Goal: Task Accomplishment & Management: Use online tool/utility

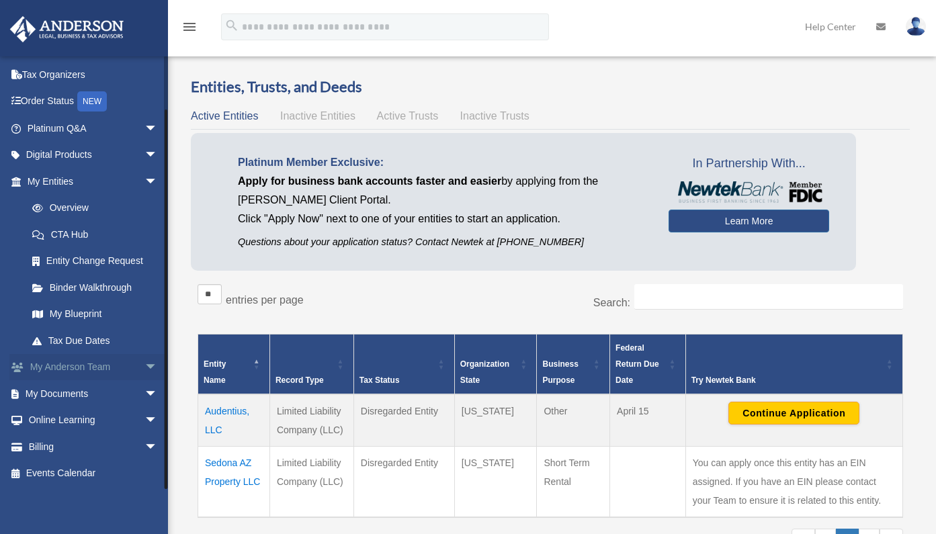
click at [146, 365] on span "arrow_drop_down" at bounding box center [157, 368] width 27 height 28
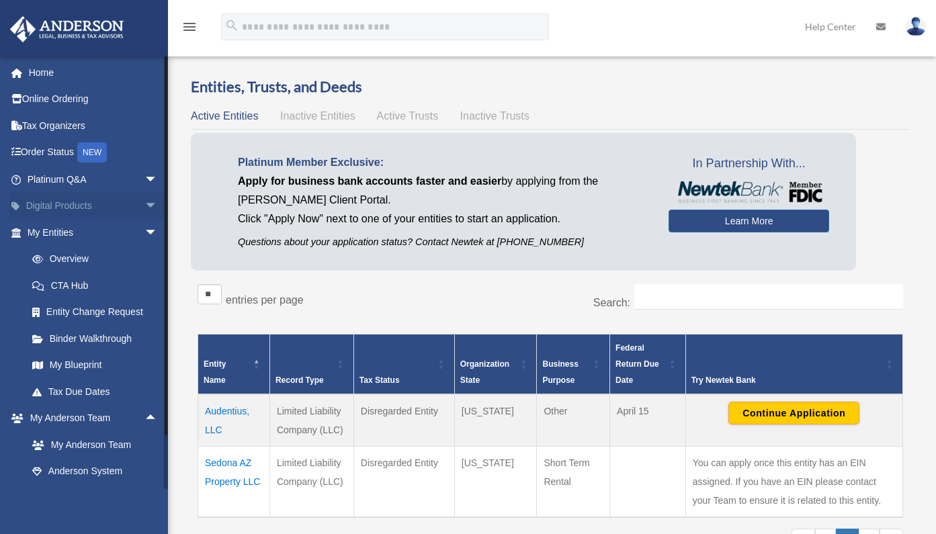
drag, startPoint x: 164, startPoint y: 179, endPoint x: 163, endPoint y: 206, distance: 26.2
click at [163, 206] on div "ireneitems@gmail.com Sign Out irene.offord@gmail.com Home Online Ordering Tax O…" at bounding box center [84, 272] width 168 height 433
click at [144, 232] on span "arrow_drop_down" at bounding box center [157, 233] width 27 height 28
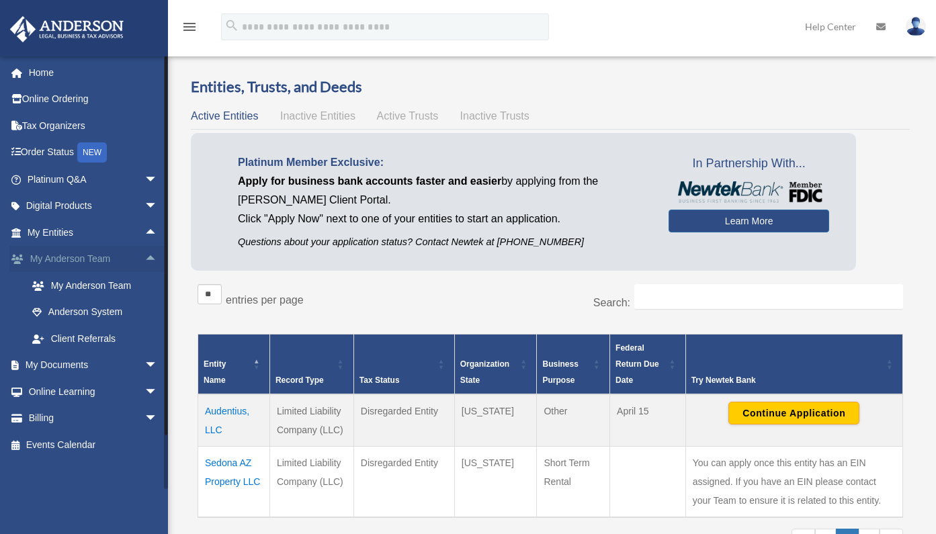
click at [144, 258] on span "arrow_drop_up" at bounding box center [157, 260] width 27 height 28
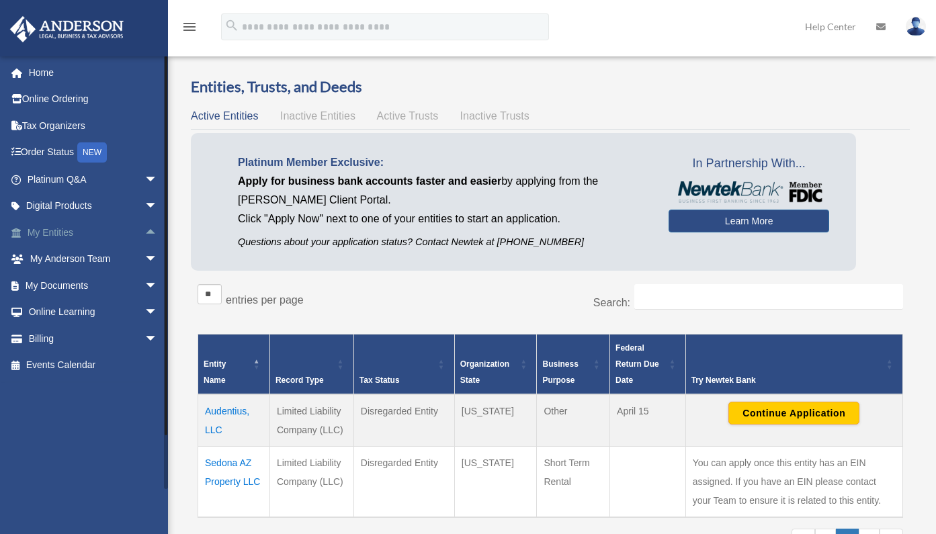
click at [145, 228] on span "arrow_drop_up" at bounding box center [157, 233] width 27 height 28
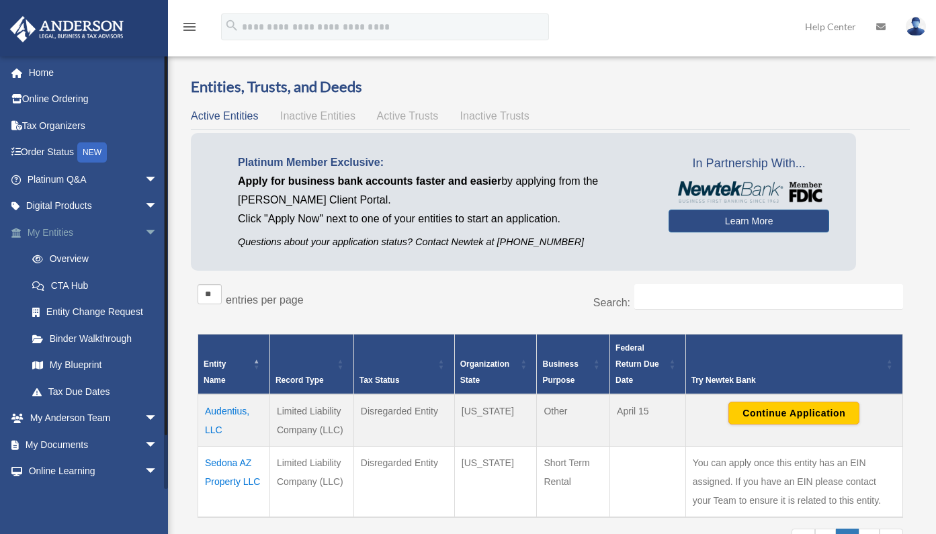
click at [144, 232] on span "arrow_drop_down" at bounding box center [157, 233] width 27 height 28
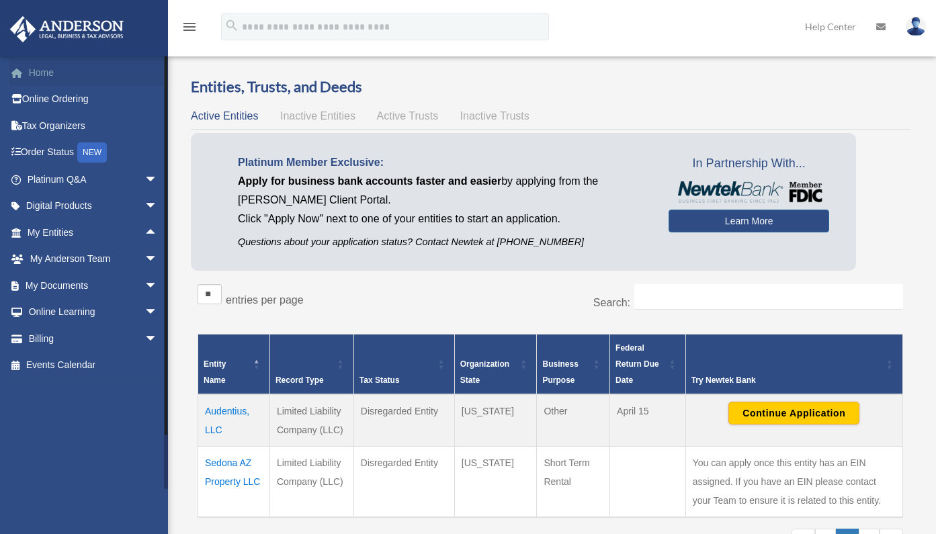
click at [49, 77] on link "Home" at bounding box center [93, 72] width 169 height 27
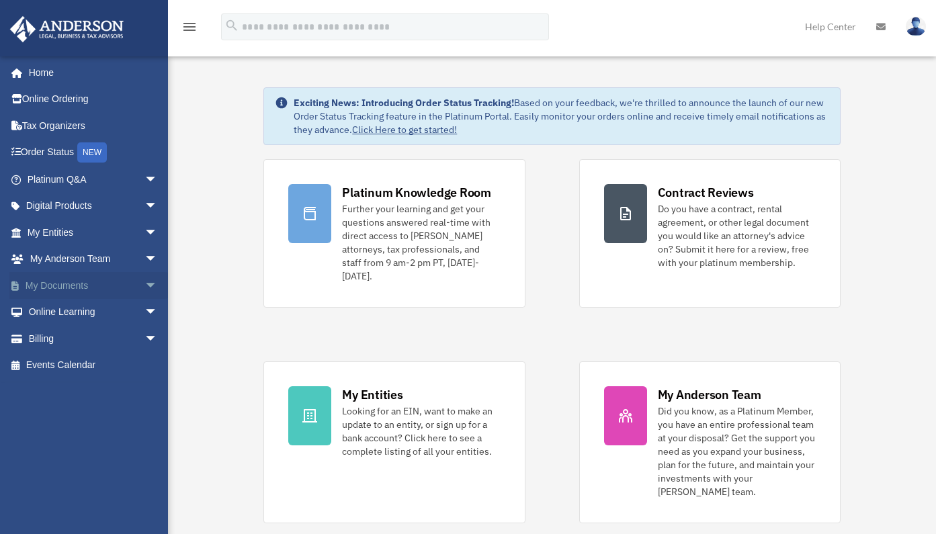
click at [144, 278] on span "arrow_drop_down" at bounding box center [157, 286] width 27 height 28
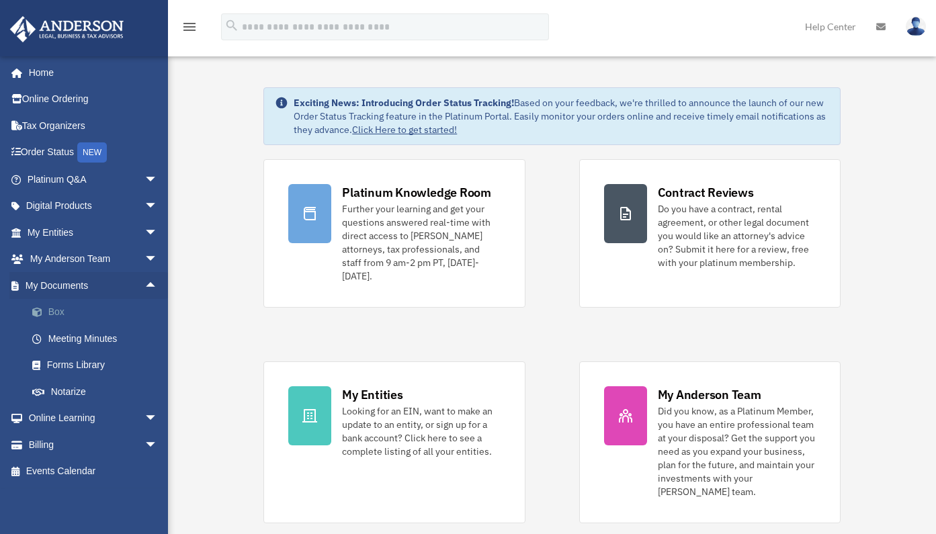
click at [54, 313] on link "Box" at bounding box center [98, 312] width 159 height 27
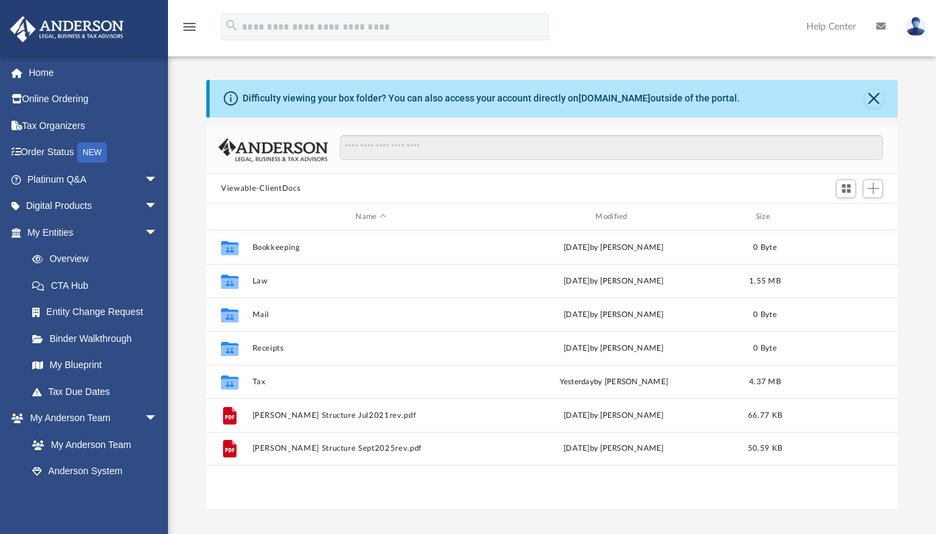
scroll to position [296, 681]
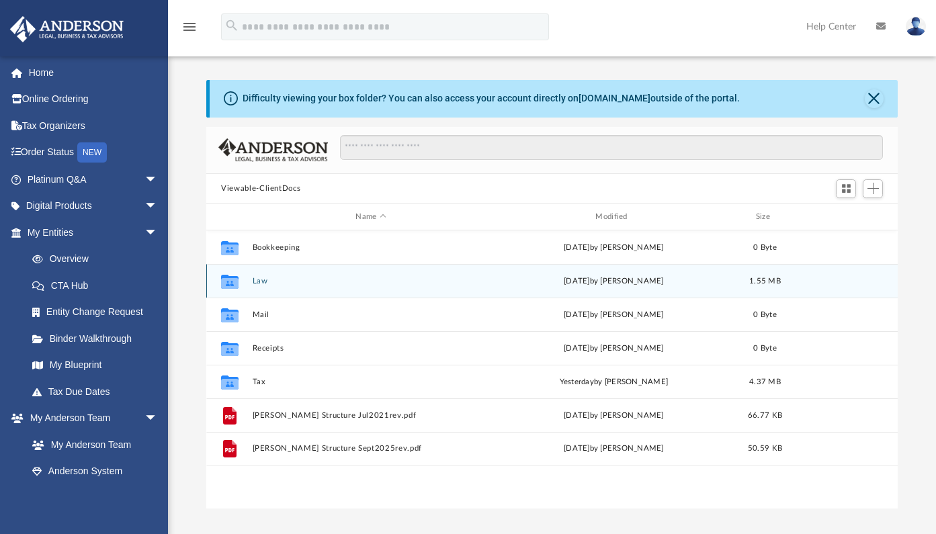
click at [236, 283] on icon "grid" at bounding box center [229, 283] width 17 height 11
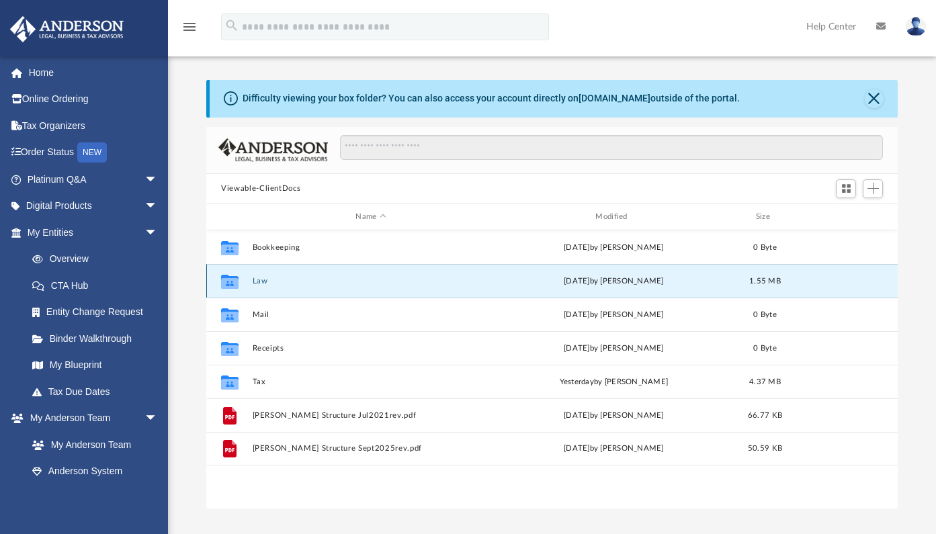
click at [260, 281] on button "Law" at bounding box center [371, 281] width 237 height 9
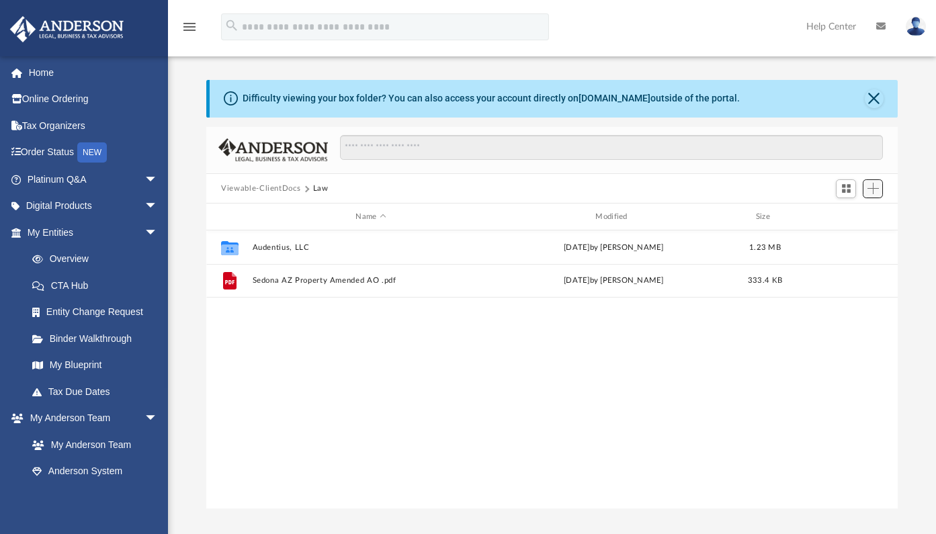
click at [872, 190] on span "Add" at bounding box center [872, 188] width 11 height 11
click at [845, 216] on li "Upload" at bounding box center [853, 216] width 43 height 14
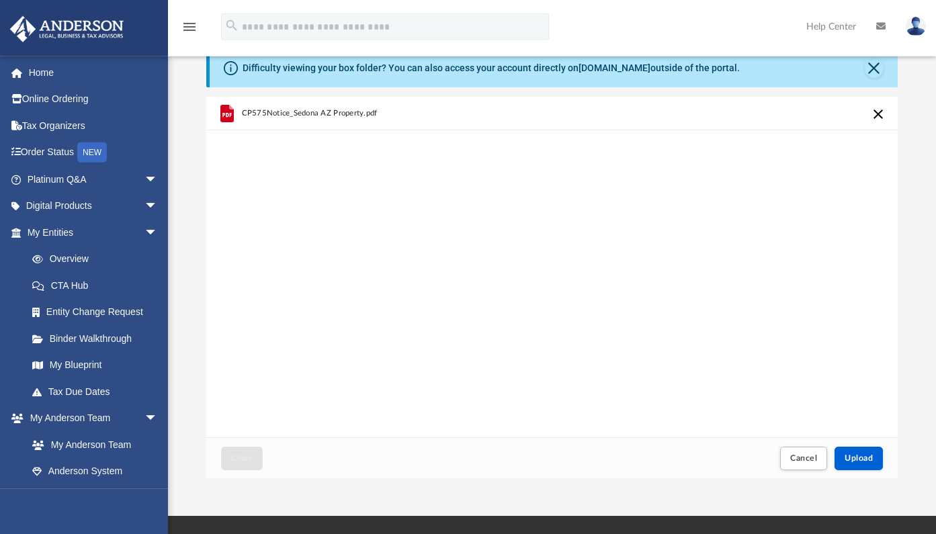
scroll to position [50, 0]
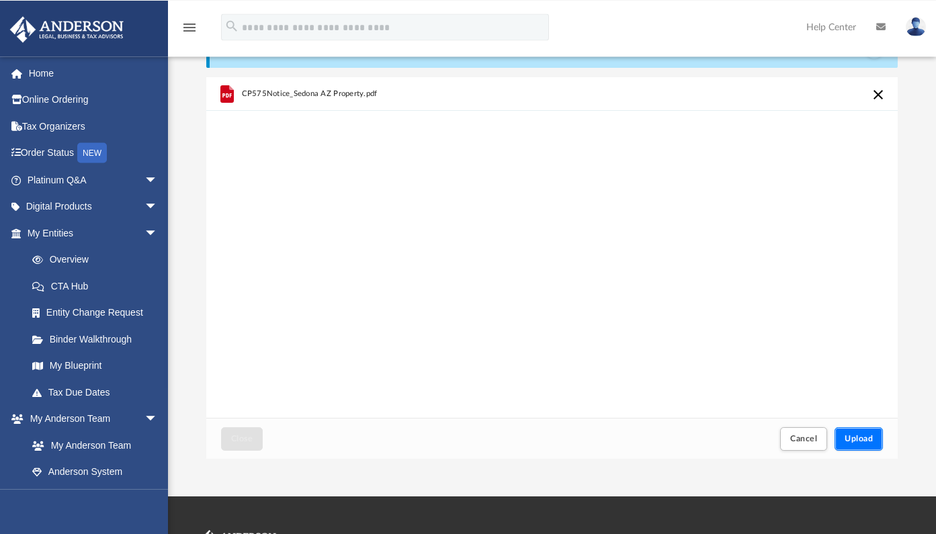
click at [860, 439] on span "Upload" at bounding box center [858, 439] width 28 height 8
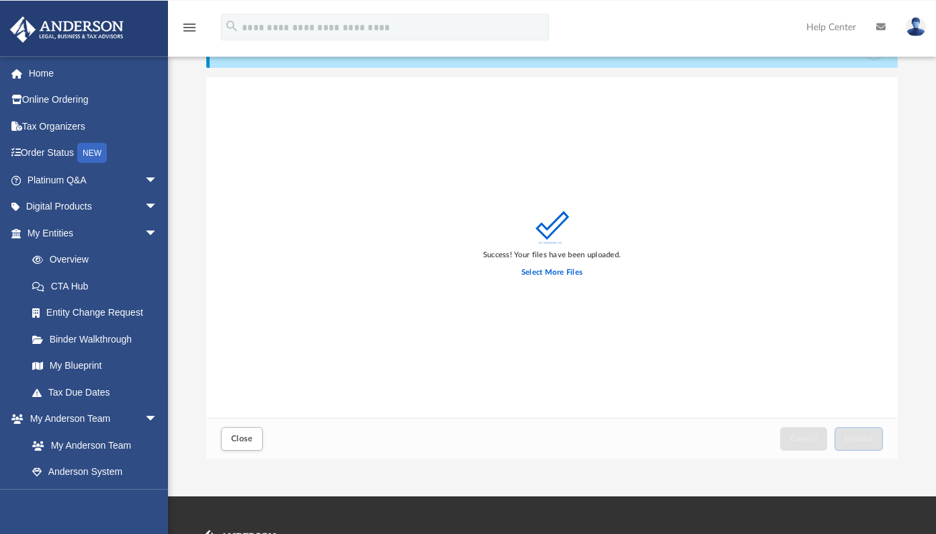
scroll to position [0, 0]
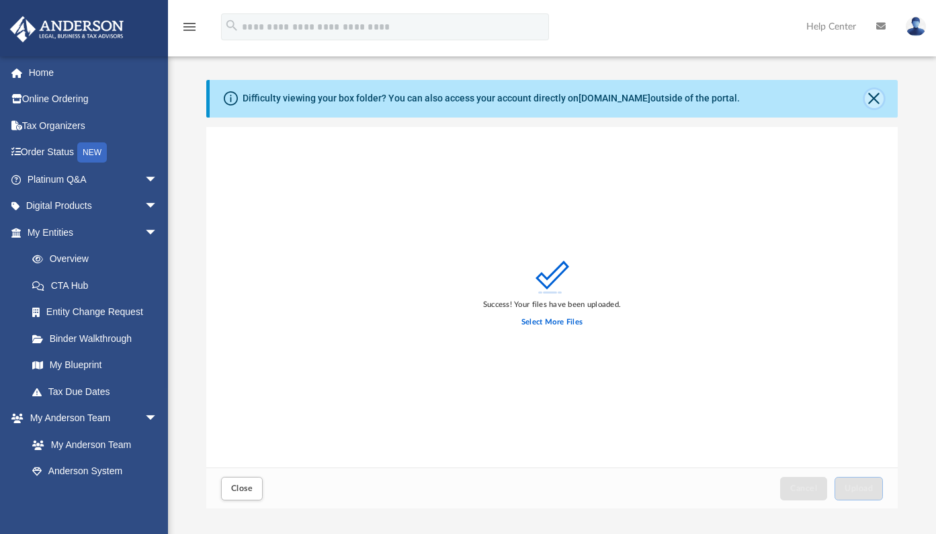
click at [874, 99] on button "Close" at bounding box center [873, 98] width 19 height 19
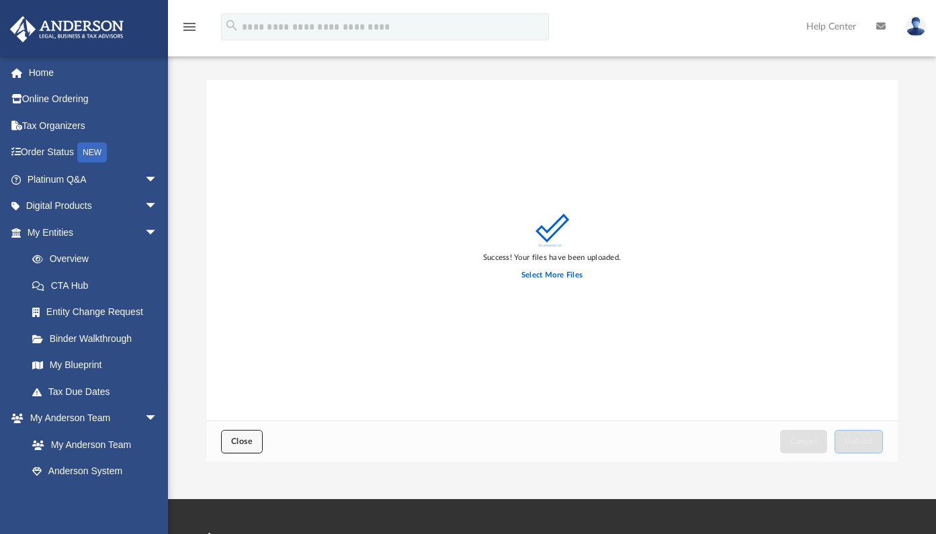
click at [242, 441] on span "Close" at bounding box center [241, 441] width 21 height 8
